Goal: Navigation & Orientation: Find specific page/section

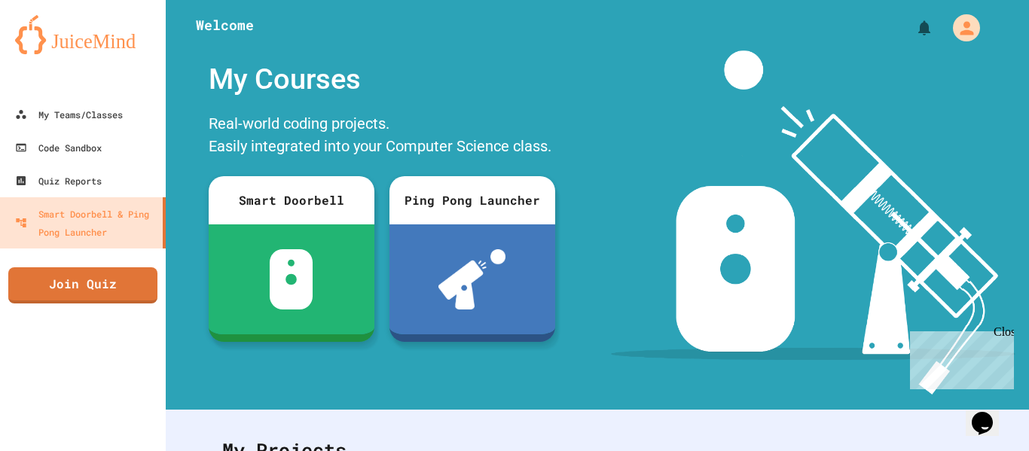
click at [1010, 331] on div "Close" at bounding box center [1002, 334] width 19 height 19
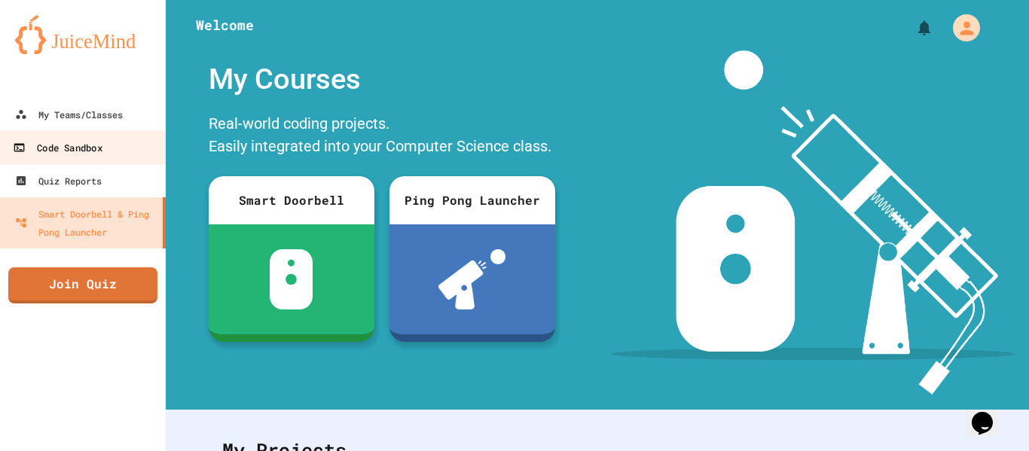
click at [51, 142] on div "Code Sandbox" at bounding box center [57, 148] width 89 height 19
